Goal: Navigation & Orientation: Find specific page/section

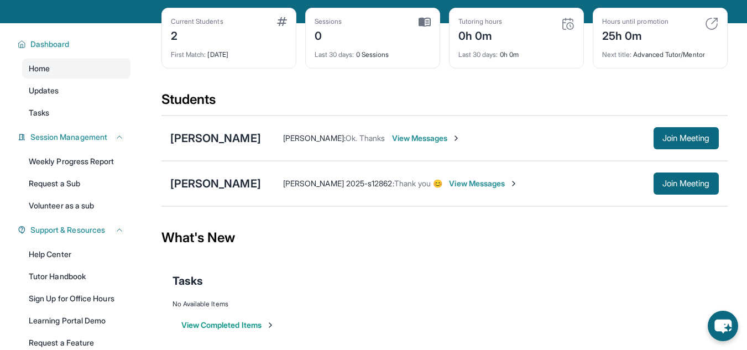
scroll to position [48, 0]
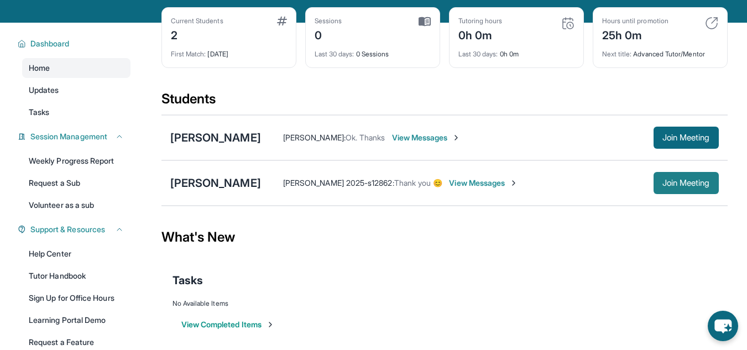
click at [703, 186] on span "Join Meeting" at bounding box center [686, 183] width 48 height 7
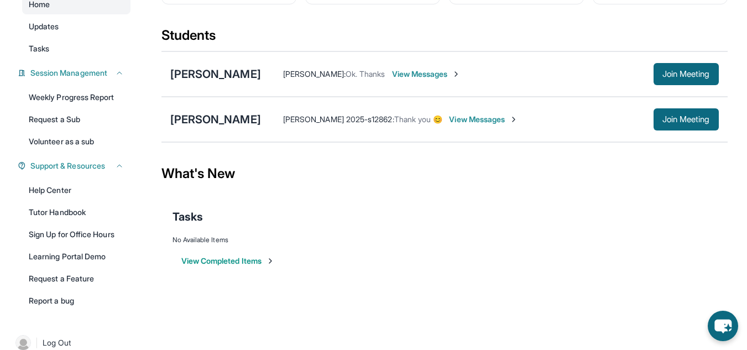
scroll to position [113, 0]
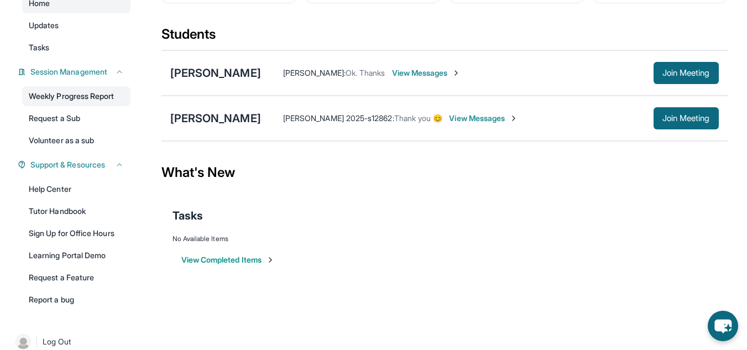
click at [102, 100] on link "Weekly Progress Report" at bounding box center [76, 96] width 108 height 20
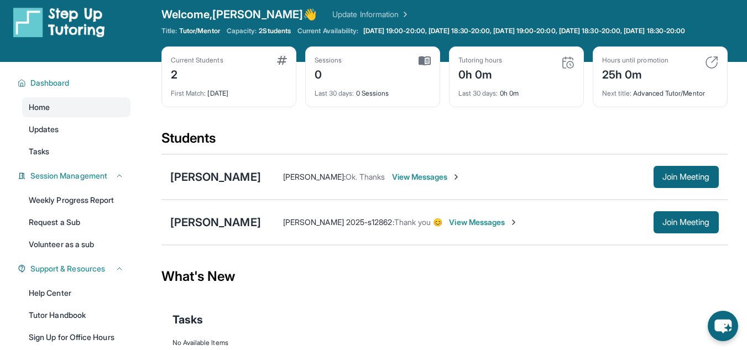
scroll to position [8, 0]
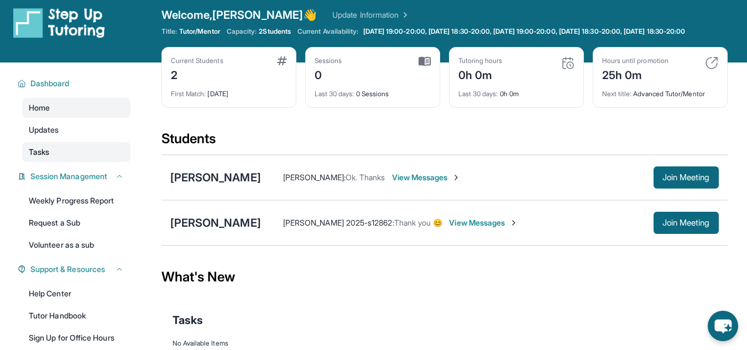
click at [102, 161] on link "Tasks" at bounding box center [76, 152] width 108 height 20
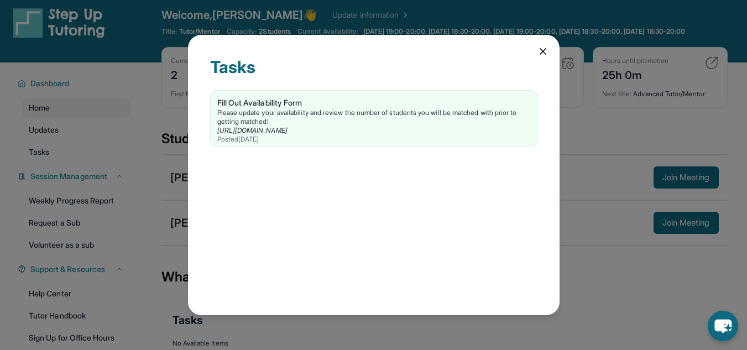
click at [539, 49] on icon at bounding box center [542, 51] width 11 height 11
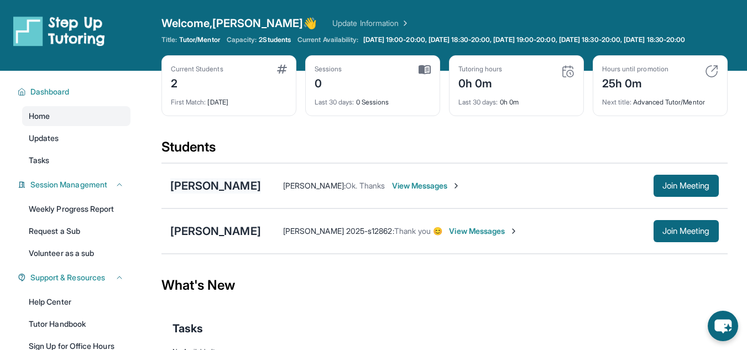
click at [190, 194] on div "[PERSON_NAME]" at bounding box center [215, 185] width 91 height 15
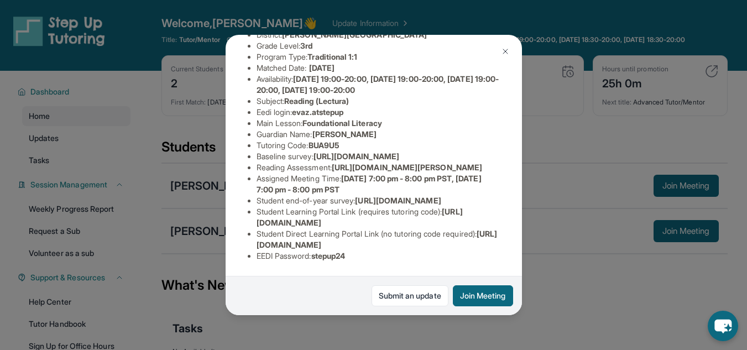
scroll to position [130, 0]
click at [506, 64] on div "Eva Zeynalyan Guardian: Kristine Minasian Student Information https://student-p…" at bounding box center [374, 175] width 296 height 280
click at [504, 58] on button at bounding box center [505, 51] width 22 height 22
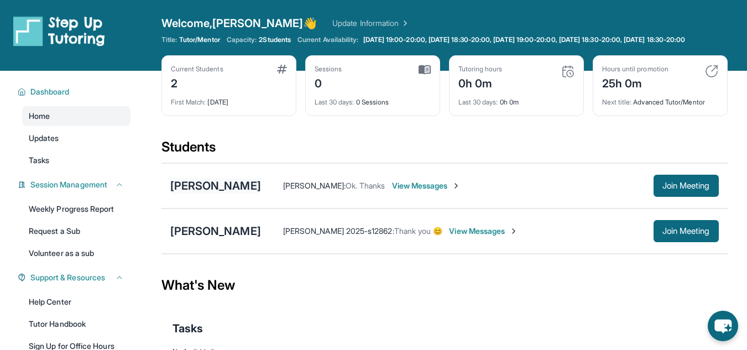
click at [209, 191] on div "[PERSON_NAME]" at bounding box center [215, 185] width 91 height 15
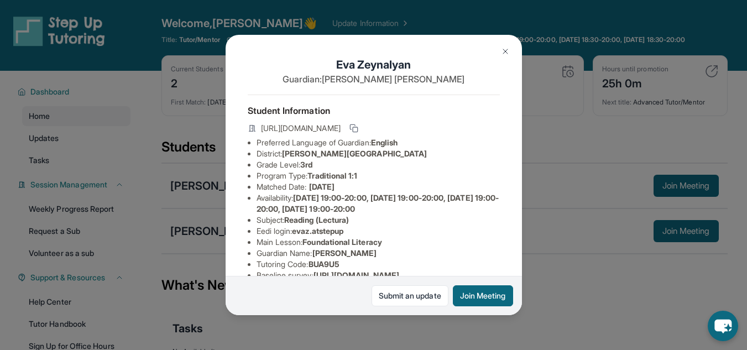
click at [197, 236] on div "Eva Zeynalyan Guardian: Kristine Minasian Student Information https://student-p…" at bounding box center [373, 175] width 747 height 350
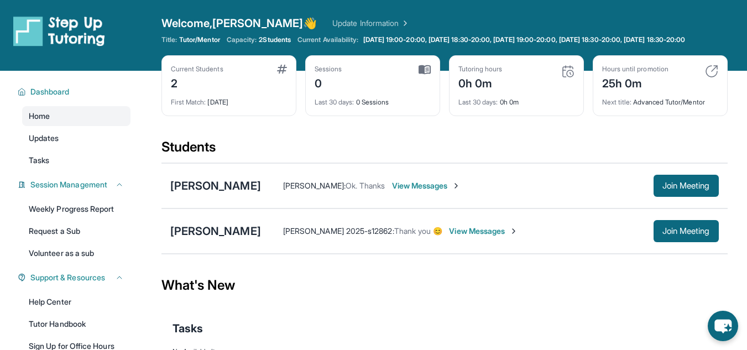
click at [197, 236] on div "[PERSON_NAME]" at bounding box center [215, 230] width 91 height 15
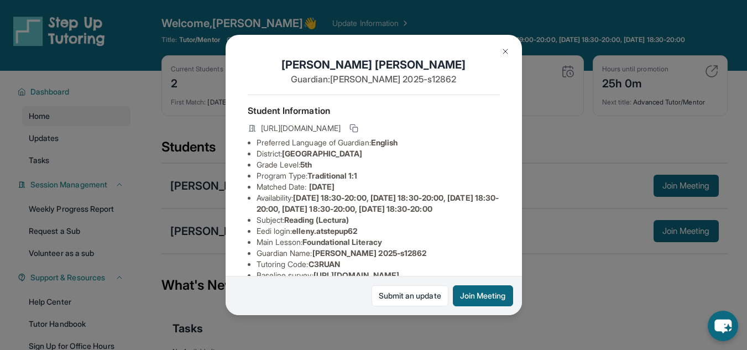
click at [200, 145] on div "Ellen Yan Guardian: Thomas 2025-s12862 Student Information https://student-port…" at bounding box center [373, 175] width 747 height 350
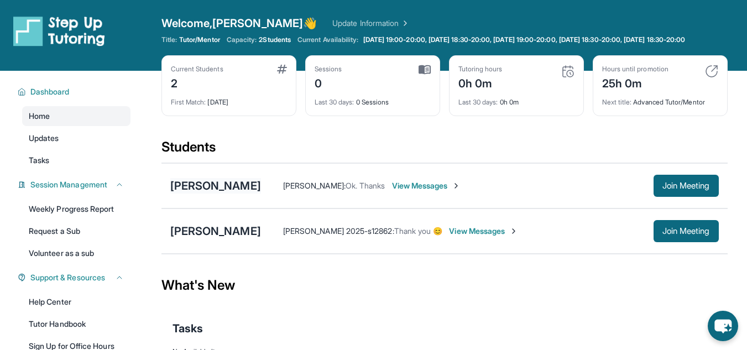
click at [195, 194] on div "[PERSON_NAME]" at bounding box center [215, 185] width 91 height 15
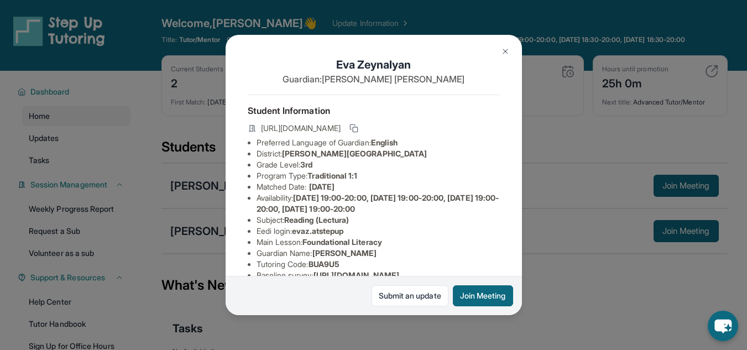
click at [497, 50] on button at bounding box center [505, 51] width 22 height 22
